Goal: Download file/media

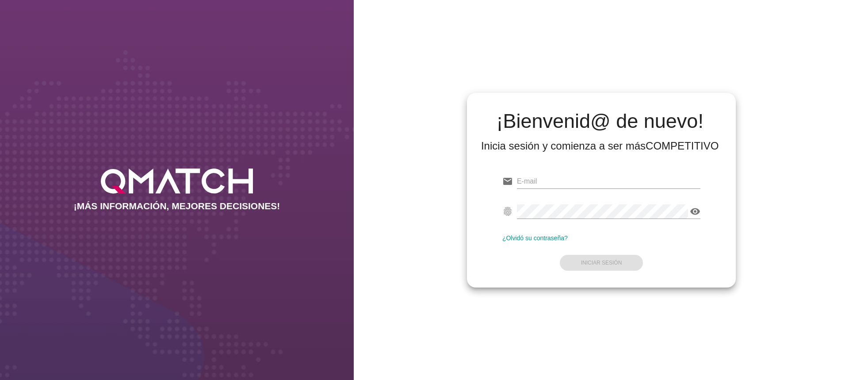
click at [686, 345] on div "¡Bienvenid@ de nuevo! Inicia sesión y comienza a ser más COMPETITIVO email fing…" at bounding box center [601, 190] width 495 height 380
click at [563, 182] on input "email" at bounding box center [608, 181] width 183 height 14
paste input "cristian.caro@walmart.com"
type input "cristian.caro@walmart.com"
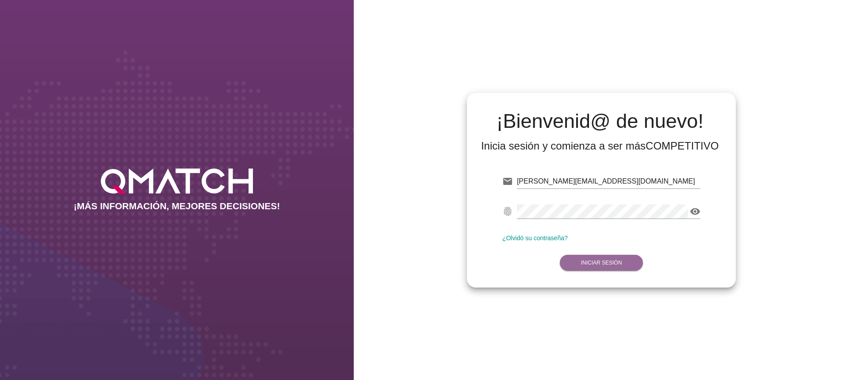
click at [575, 259] on button "Iniciar Sesión" at bounding box center [602, 263] width 84 height 16
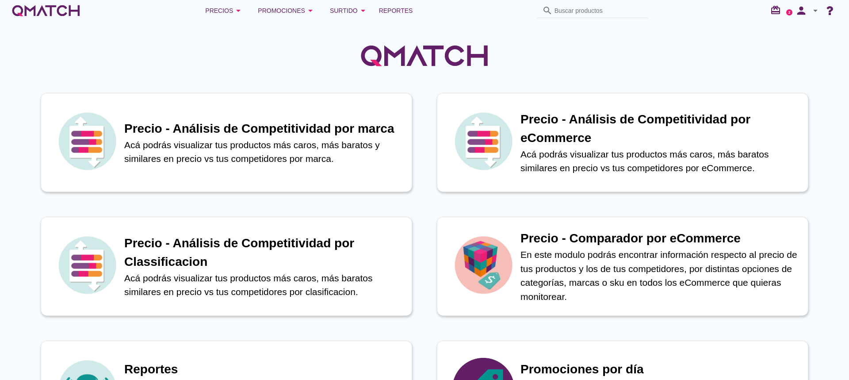
click at [674, 67] on div at bounding box center [424, 50] width 849 height 59
click at [398, 9] on span "Reportes" at bounding box center [396, 10] width 34 height 11
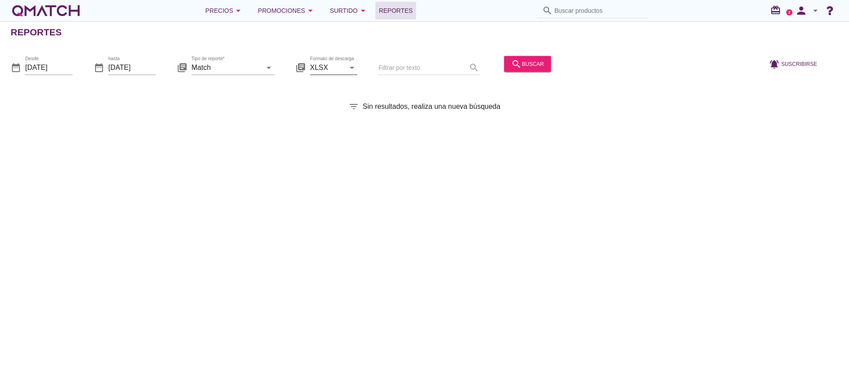
click at [342, 69] on input "XLSX" at bounding box center [327, 67] width 35 height 14
click at [327, 107] on div "CSV" at bounding box center [333, 110] width 33 height 11
type input "CSV"
click at [248, 65] on input "Match" at bounding box center [226, 67] width 70 height 14
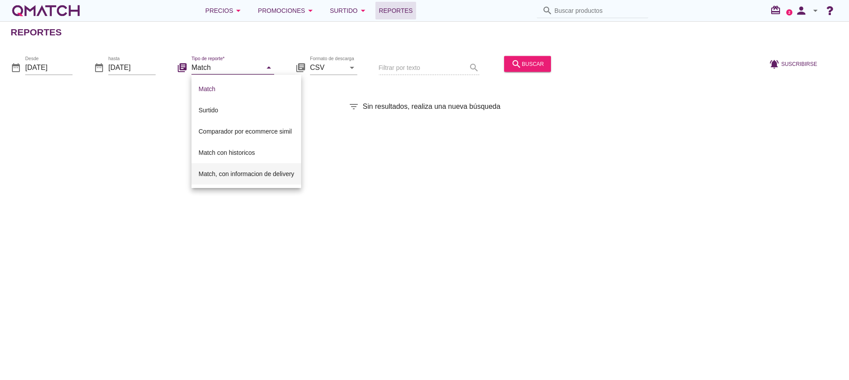
click at [240, 169] on div "Match, con informacion de delivery" at bounding box center [245, 173] width 95 height 11
type input "Match, con informacion de delivery"
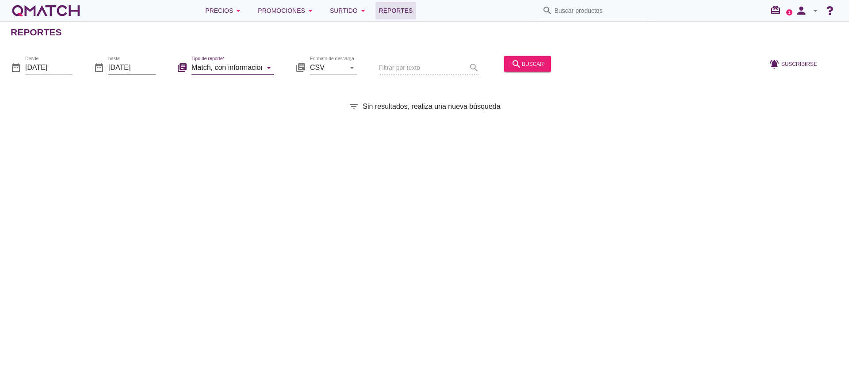
click at [150, 68] on input "2025-08-21" at bounding box center [131, 67] width 47 height 14
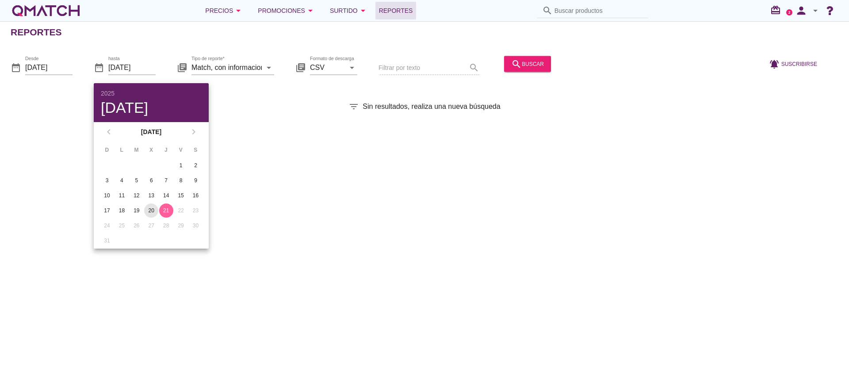
click at [151, 211] on div "20" at bounding box center [151, 210] width 14 height 8
type input "2025-08-20"
click at [65, 67] on input "2025-08-01" at bounding box center [48, 67] width 47 height 14
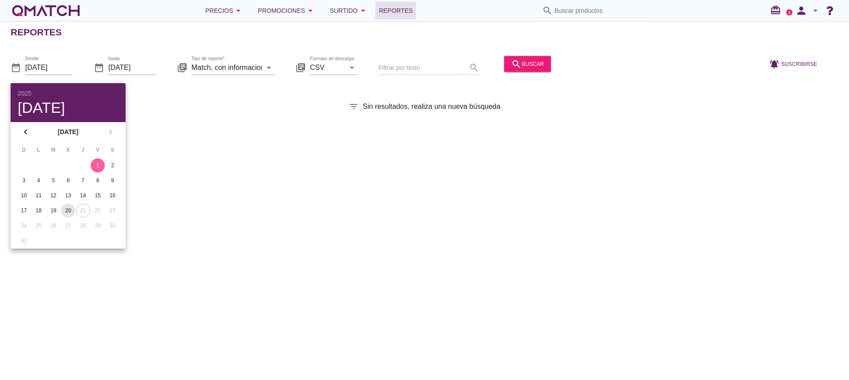
click at [69, 211] on div "20" at bounding box center [68, 210] width 14 height 8
type input "2025-08-20"
click at [452, 183] on div "Reportes date_range Desde 2025-08-20 date_range hasta 2025-08-20 library_books …" at bounding box center [424, 200] width 849 height 358
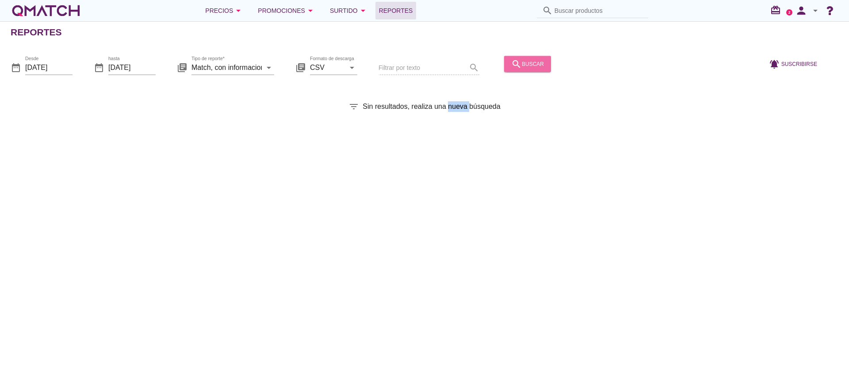
click at [533, 65] on div "search buscar" at bounding box center [527, 63] width 33 height 11
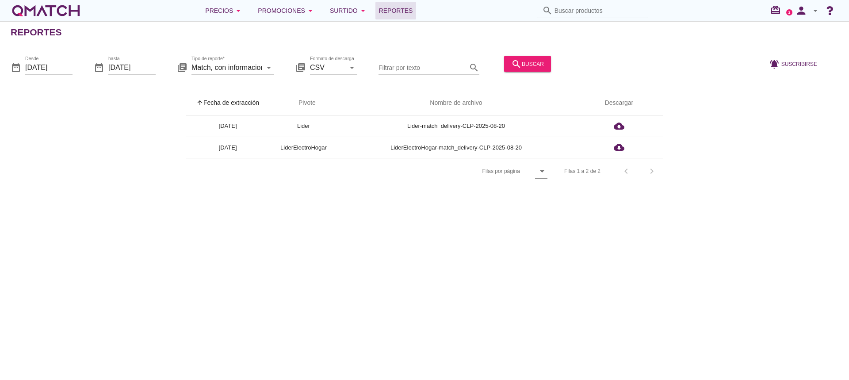
click at [790, 243] on div "Reportes date_range Desde 2025-08-20 date_range hasta 2025-08-20 library_books …" at bounding box center [424, 200] width 849 height 358
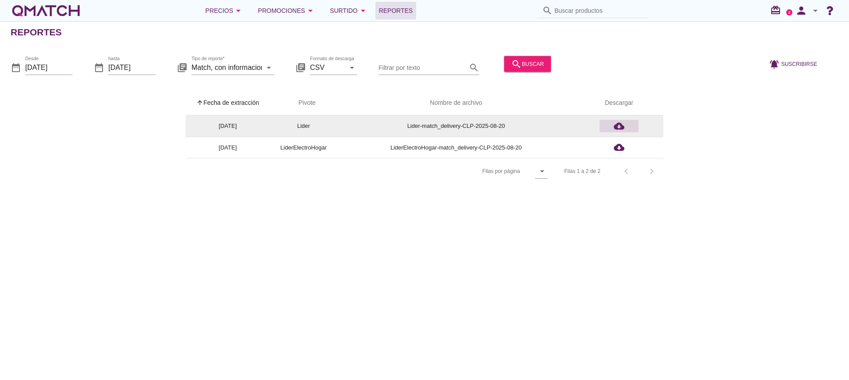
click at [621, 127] on icon "cloud_download" at bounding box center [618, 126] width 11 height 11
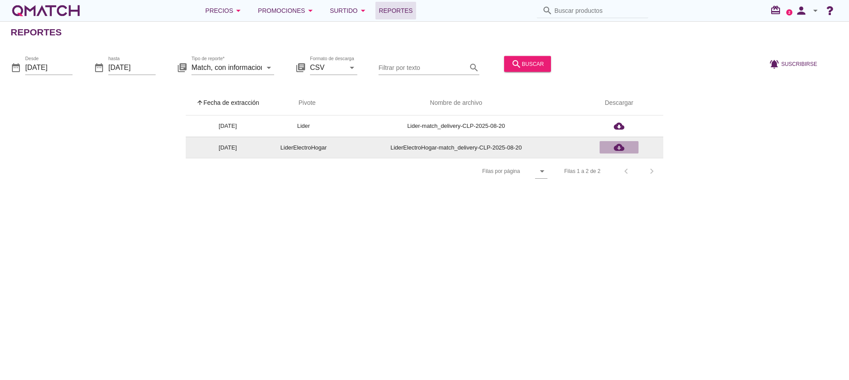
click at [617, 147] on icon "cloud_download" at bounding box center [618, 147] width 11 height 11
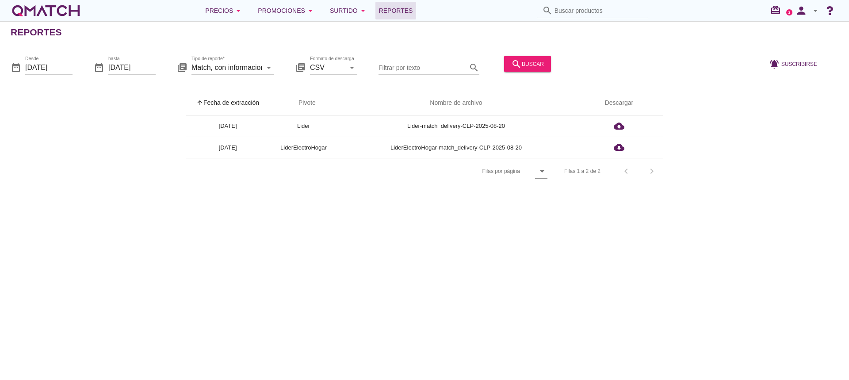
click at [815, 10] on icon "arrow_drop_down" at bounding box center [815, 10] width 11 height 11
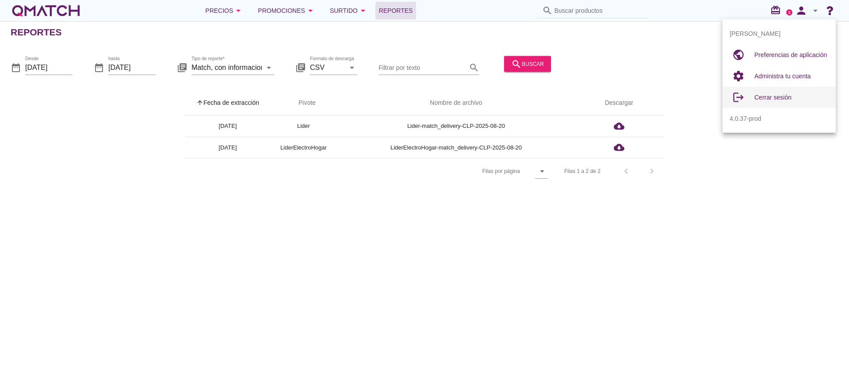
click at [766, 94] on span "Cerrar sesión" at bounding box center [772, 97] width 37 height 7
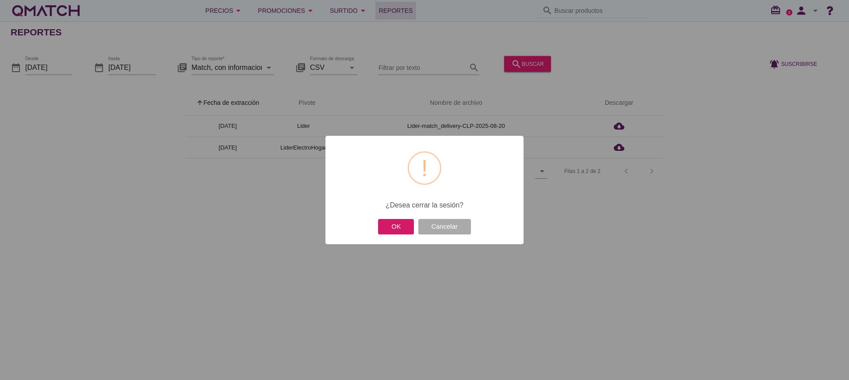
click at [399, 228] on button "OK" at bounding box center [396, 226] width 36 height 15
